Goal: Task Accomplishment & Management: Use online tool/utility

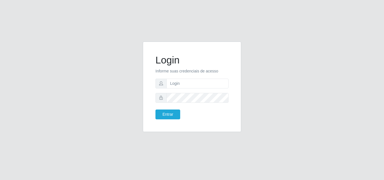
type input "[EMAIL_ADDRESS][DOMAIN_NAME]"
click at [155, 110] on button "Entrar" at bounding box center [167, 115] width 25 height 10
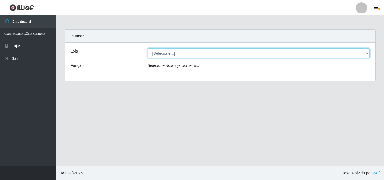
click at [277, 55] on select "[Selecione...] Corte Fácil - Unidade Emaús" at bounding box center [258, 53] width 222 height 10
select select "201"
click at [147, 48] on select "[Selecione...] Corte Fácil - Unidade Emaús" at bounding box center [258, 53] width 222 height 10
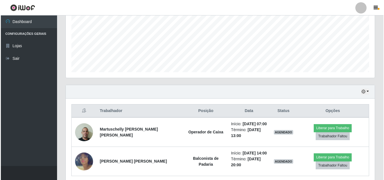
scroll to position [143, 0]
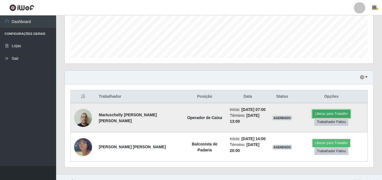
click at [313, 114] on button "Liberar para Trabalho" at bounding box center [332, 114] width 38 height 8
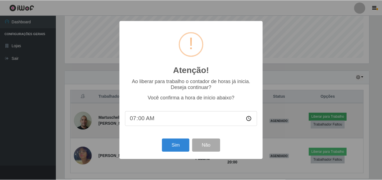
scroll to position [117, 306]
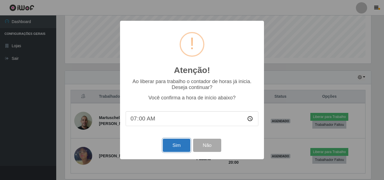
click at [181, 148] on button "Sim" at bounding box center [176, 145] width 27 height 13
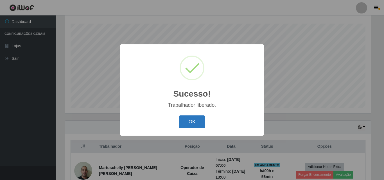
click at [197, 121] on button "OK" at bounding box center [192, 121] width 26 height 13
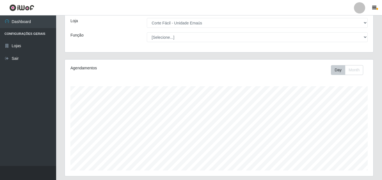
scroll to position [0, 0]
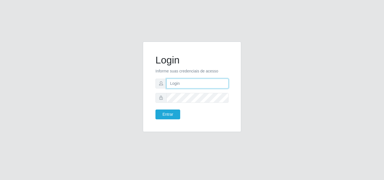
click at [211, 81] on input "text" at bounding box center [197, 84] width 62 height 10
type input "[EMAIL_ADDRESS][DOMAIN_NAME]"
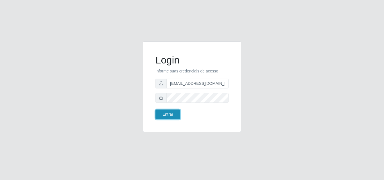
click at [170, 113] on button "Entrar" at bounding box center [167, 115] width 25 height 10
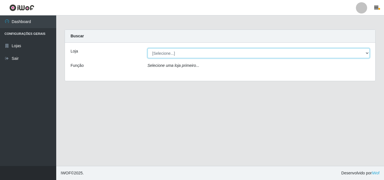
click at [365, 53] on select "[Selecione...] Corte Fácil - Unidade Emaús" at bounding box center [258, 53] width 222 height 10
select select "201"
click at [147, 48] on select "[Selecione...] Corte Fácil - Unidade Emaús" at bounding box center [258, 53] width 222 height 10
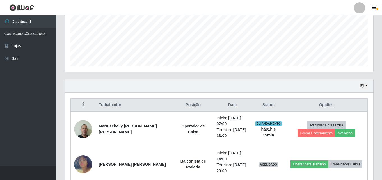
scroll to position [140, 0]
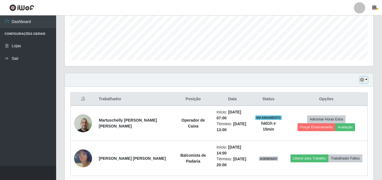
click at [365, 79] on button "button" at bounding box center [364, 80] width 8 height 6
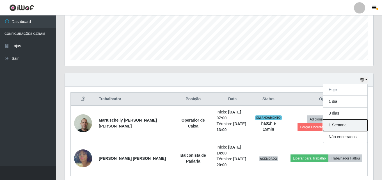
click at [343, 123] on button "1 Semana" at bounding box center [345, 125] width 44 height 12
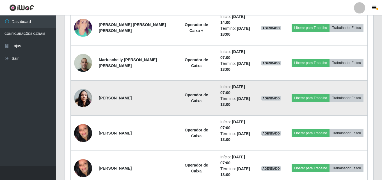
scroll to position [421, 0]
